Goal: Information Seeking & Learning: Find specific fact

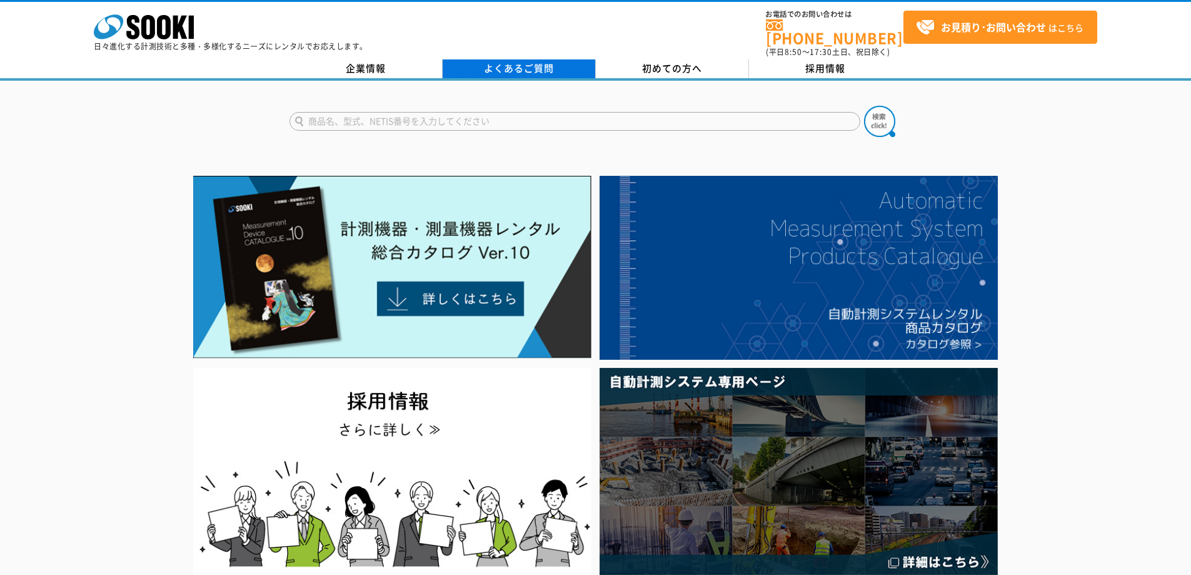
click at [538, 63] on link "よくあるご質問" at bounding box center [519, 68] width 153 height 19
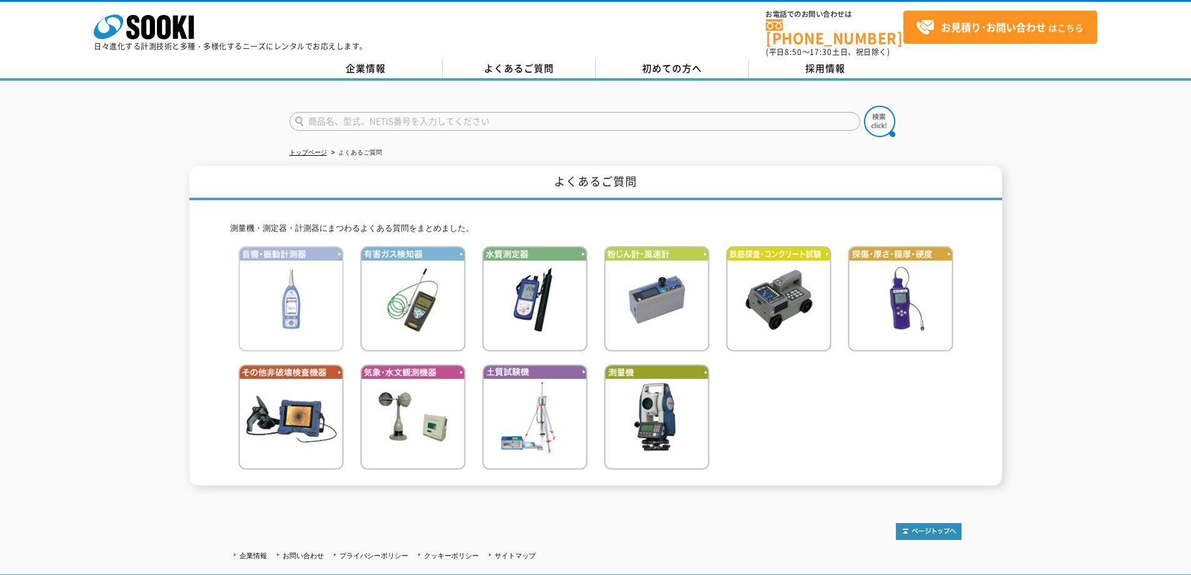
click at [280, 303] on img at bounding box center [291, 299] width 106 height 106
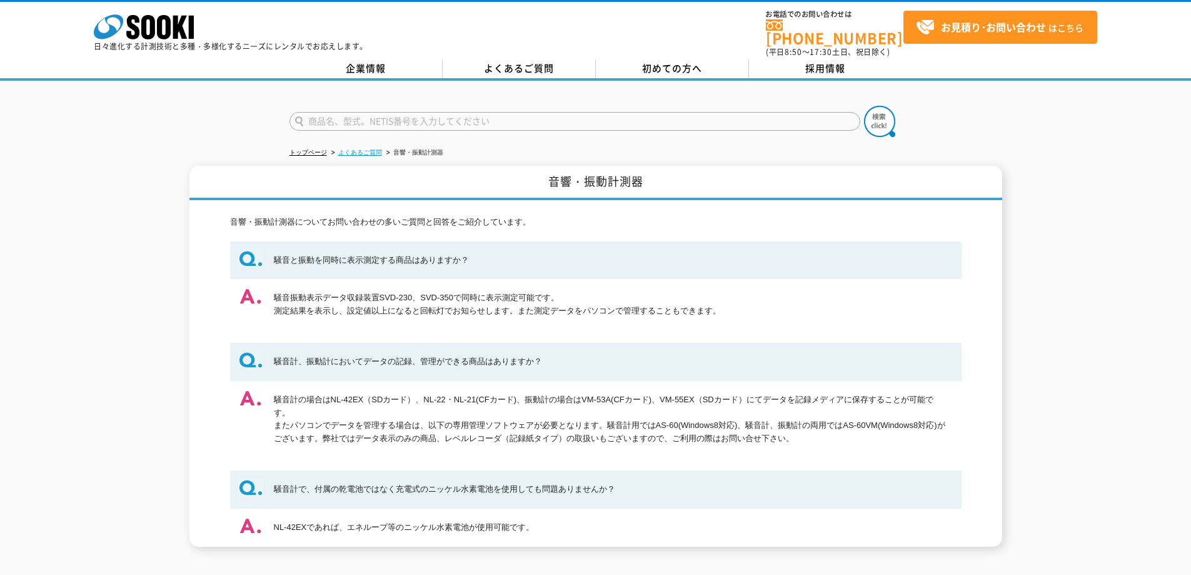
click at [359, 149] on link "よくあるご質問" at bounding box center [360, 152] width 44 height 7
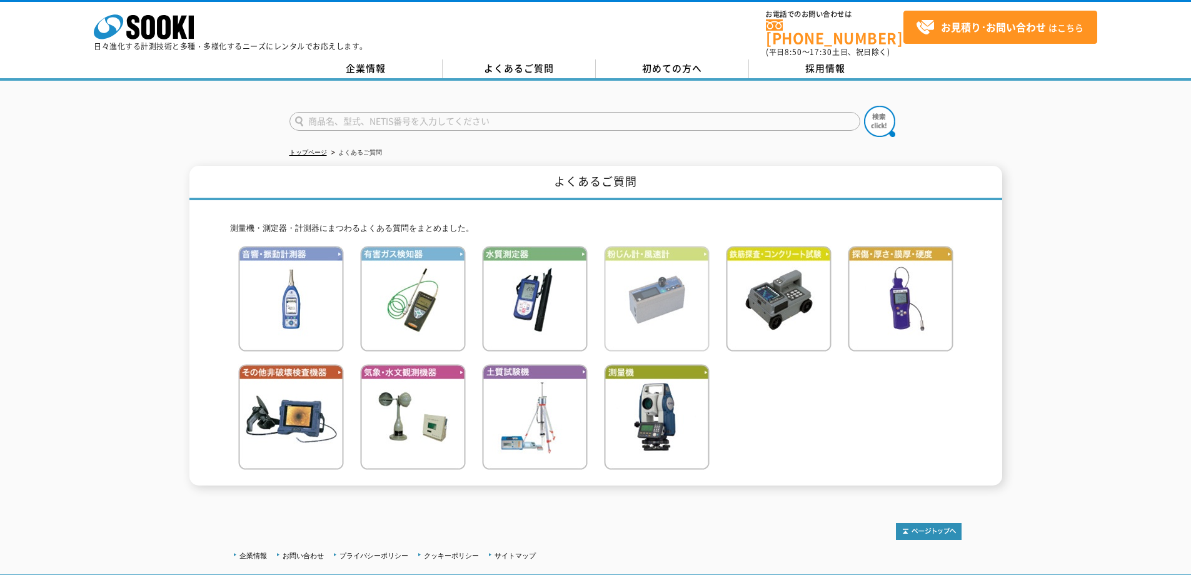
click at [684, 306] on img at bounding box center [657, 299] width 106 height 106
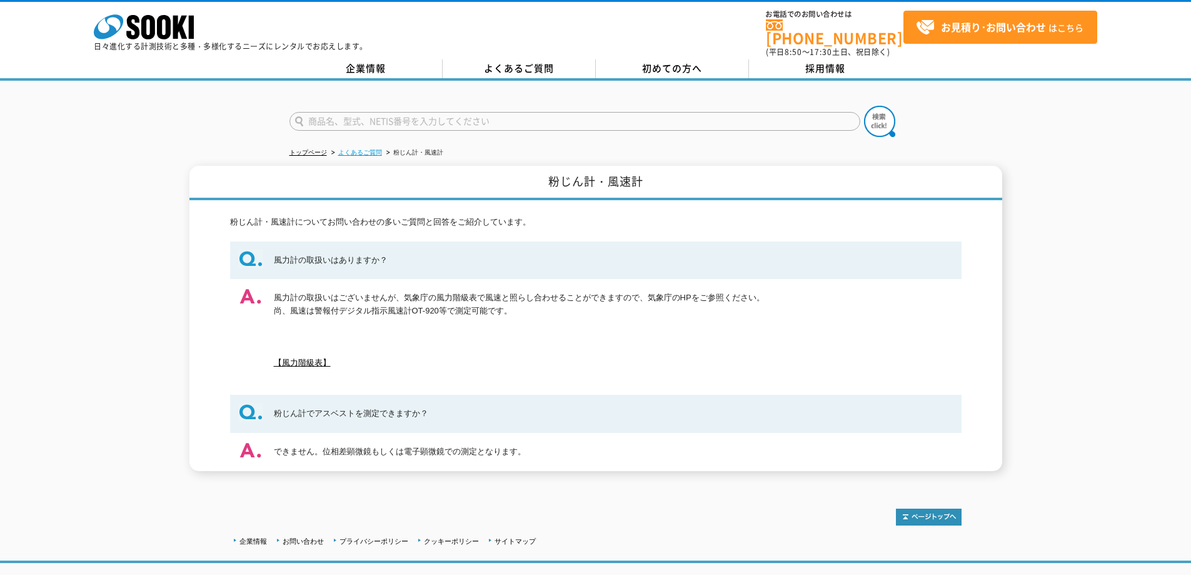
click at [378, 149] on link "よくあるご質問" at bounding box center [360, 152] width 44 height 7
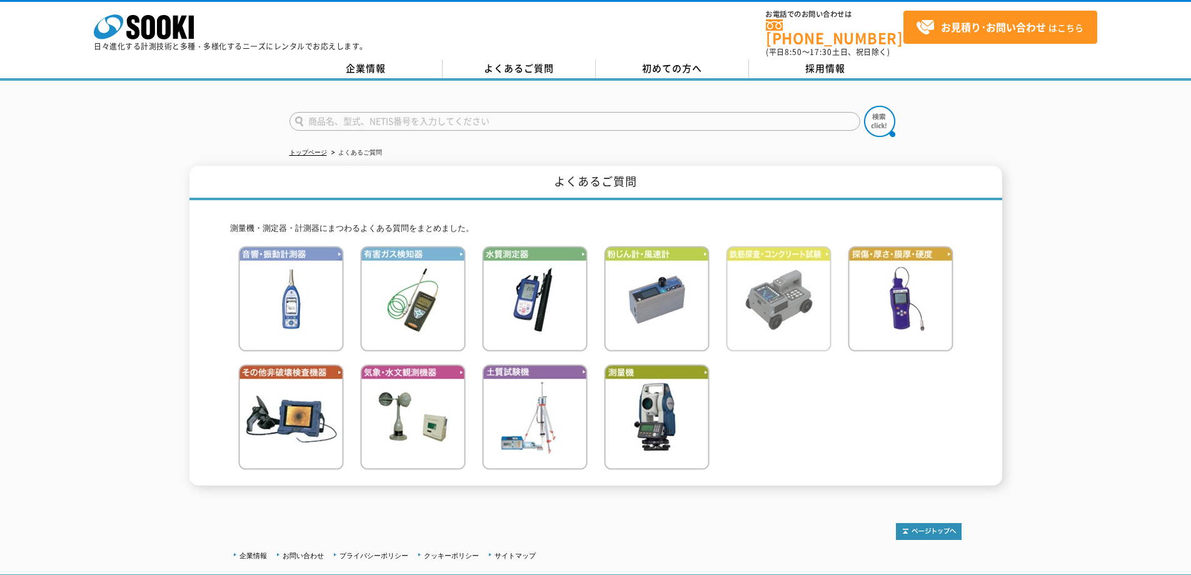
click at [753, 285] on img at bounding box center [779, 299] width 106 height 106
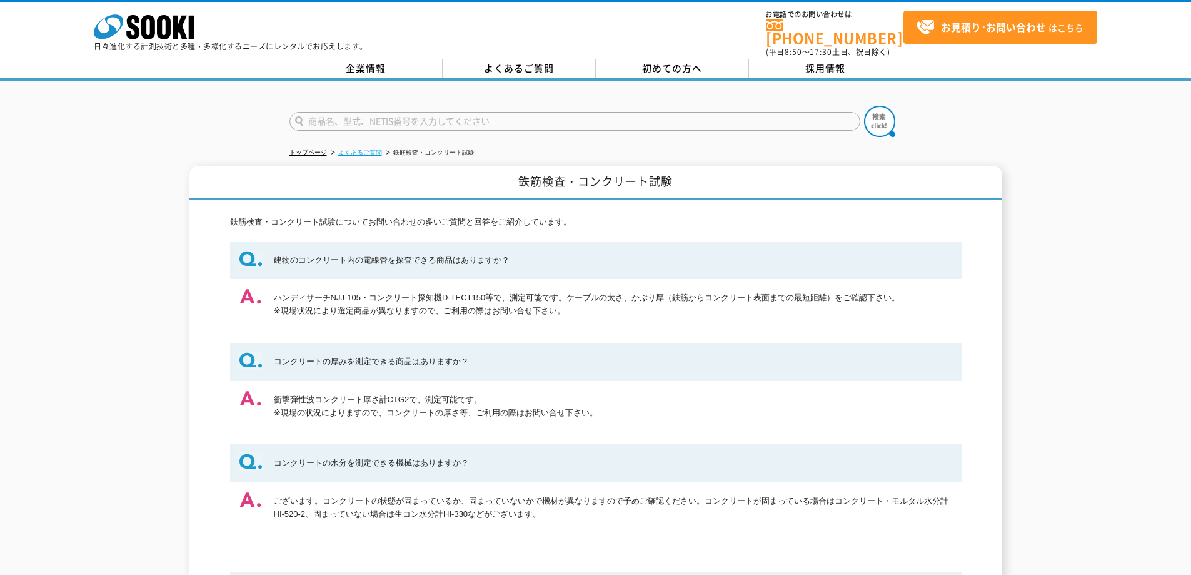
click at [375, 149] on link "よくあるご質問" at bounding box center [360, 152] width 44 height 7
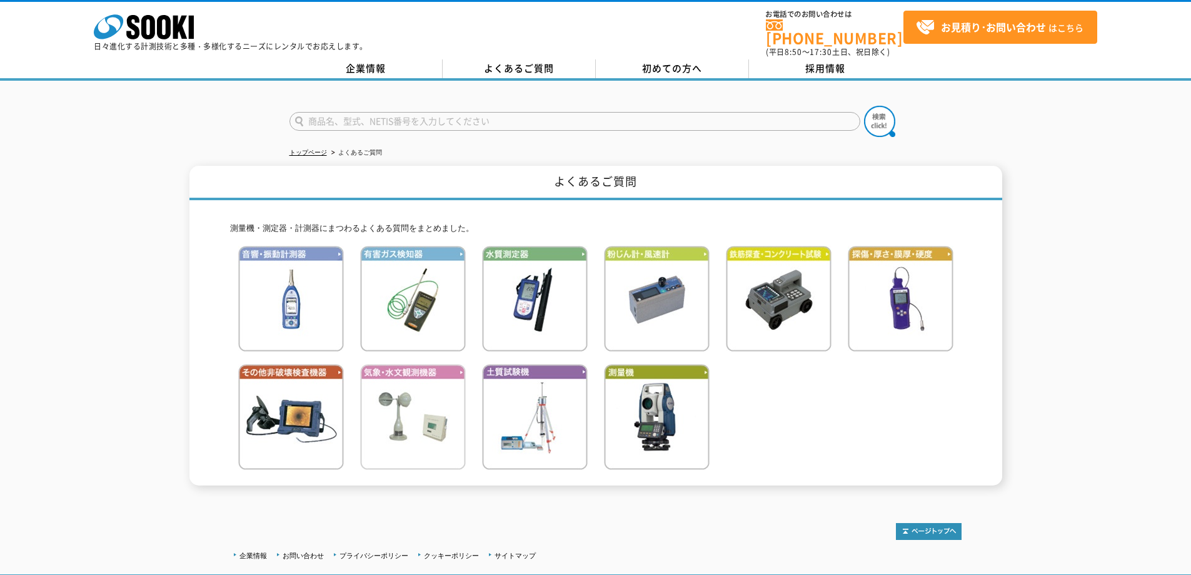
click at [417, 405] on img at bounding box center [413, 417] width 106 height 106
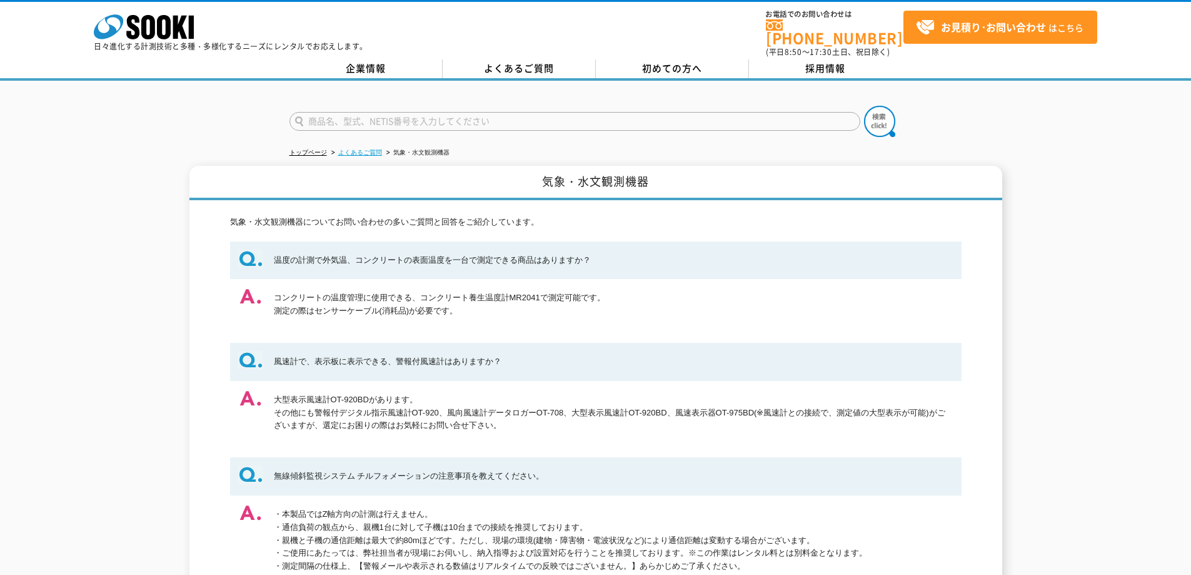
click at [357, 149] on link "よくあるご質問" at bounding box center [360, 152] width 44 height 7
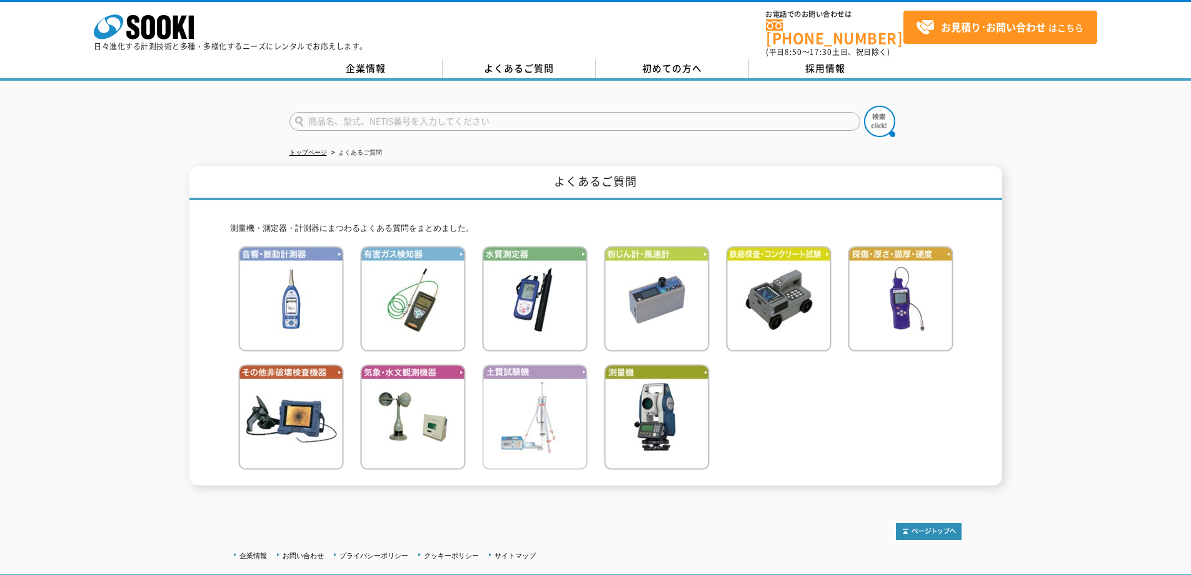
click at [584, 396] on img at bounding box center [535, 417] width 106 height 106
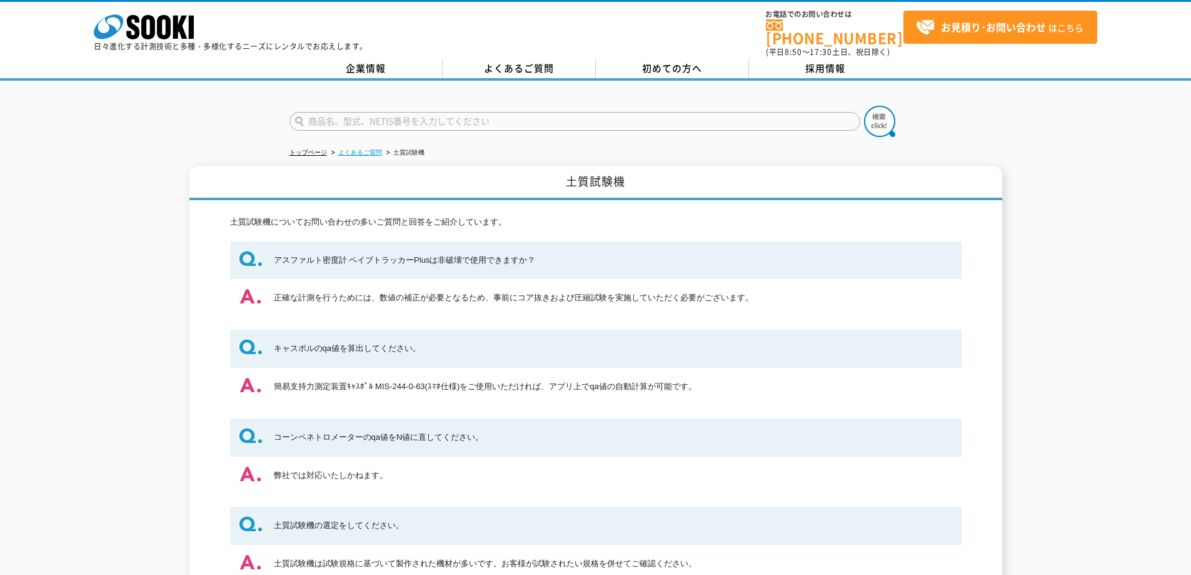
click at [357, 149] on link "よくあるご質問" at bounding box center [360, 152] width 44 height 7
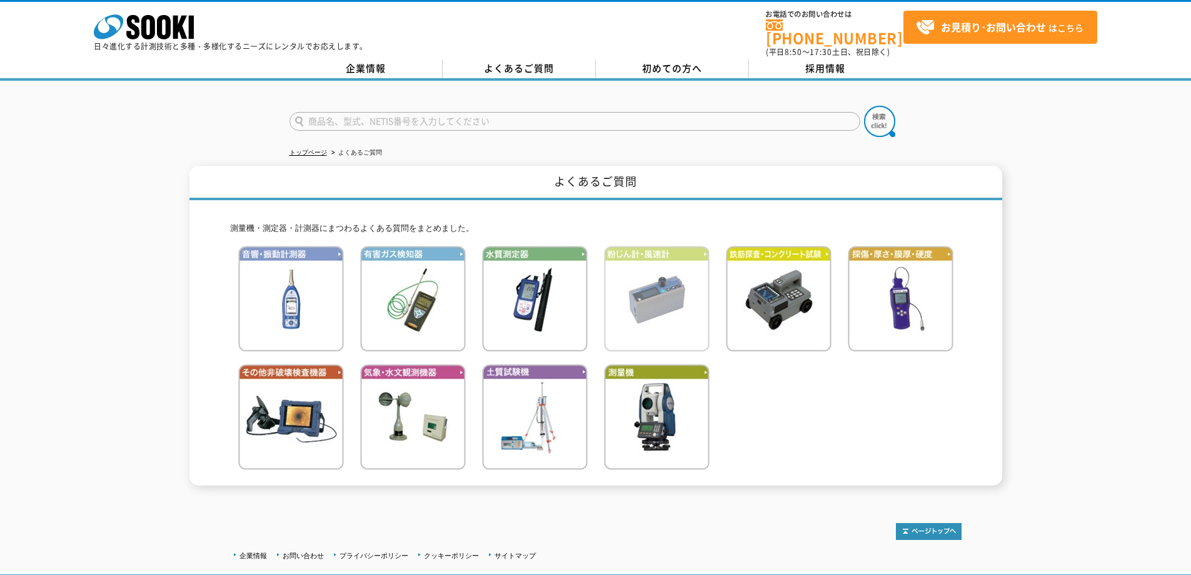
click at [647, 297] on img at bounding box center [657, 299] width 106 height 106
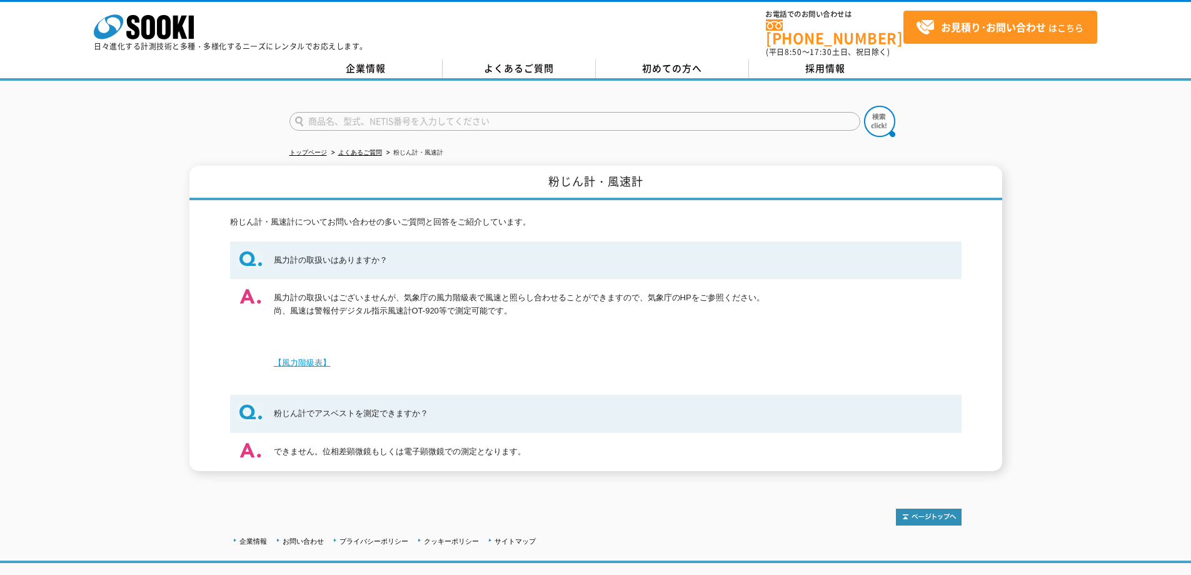
click at [294, 358] on link "【風力階級表】" at bounding box center [302, 362] width 57 height 9
drag, startPoint x: 575, startPoint y: 348, endPoint x: 390, endPoint y: 100, distance: 308.8
click at [575, 347] on dd "風力計の取扱いはございませんが、気象庁の風力階級表で風速と照らし合わせることができますので、気象庁のHPをご参照ください。 尚、風速は警報付デジタル指示風速計…" at bounding box center [596, 330] width 732 height 103
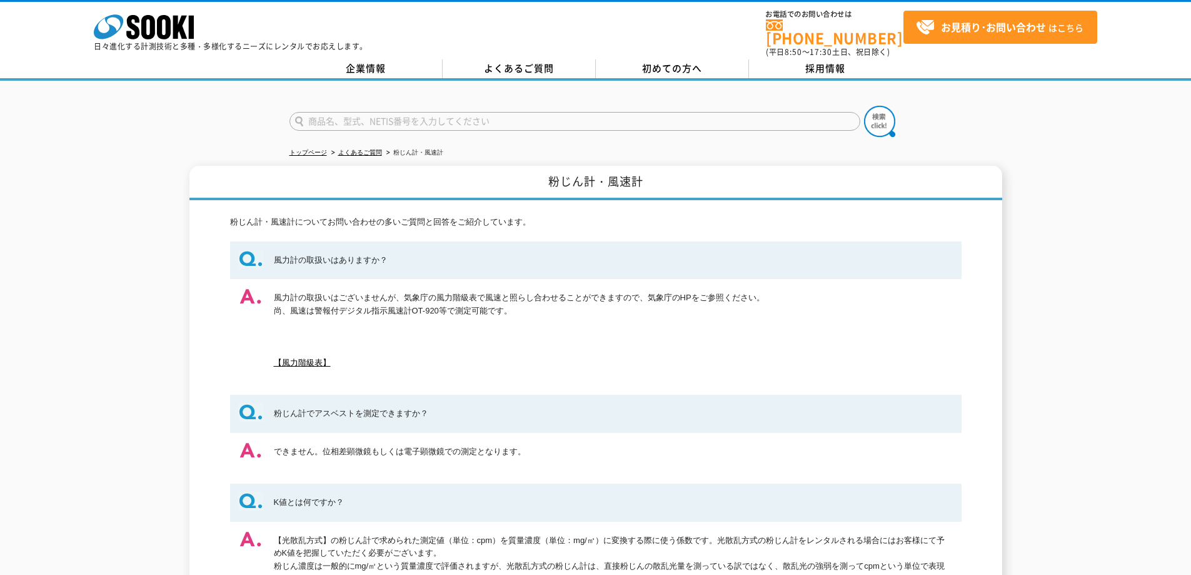
scroll to position [125, 0]
